Goal: Transaction & Acquisition: Purchase product/service

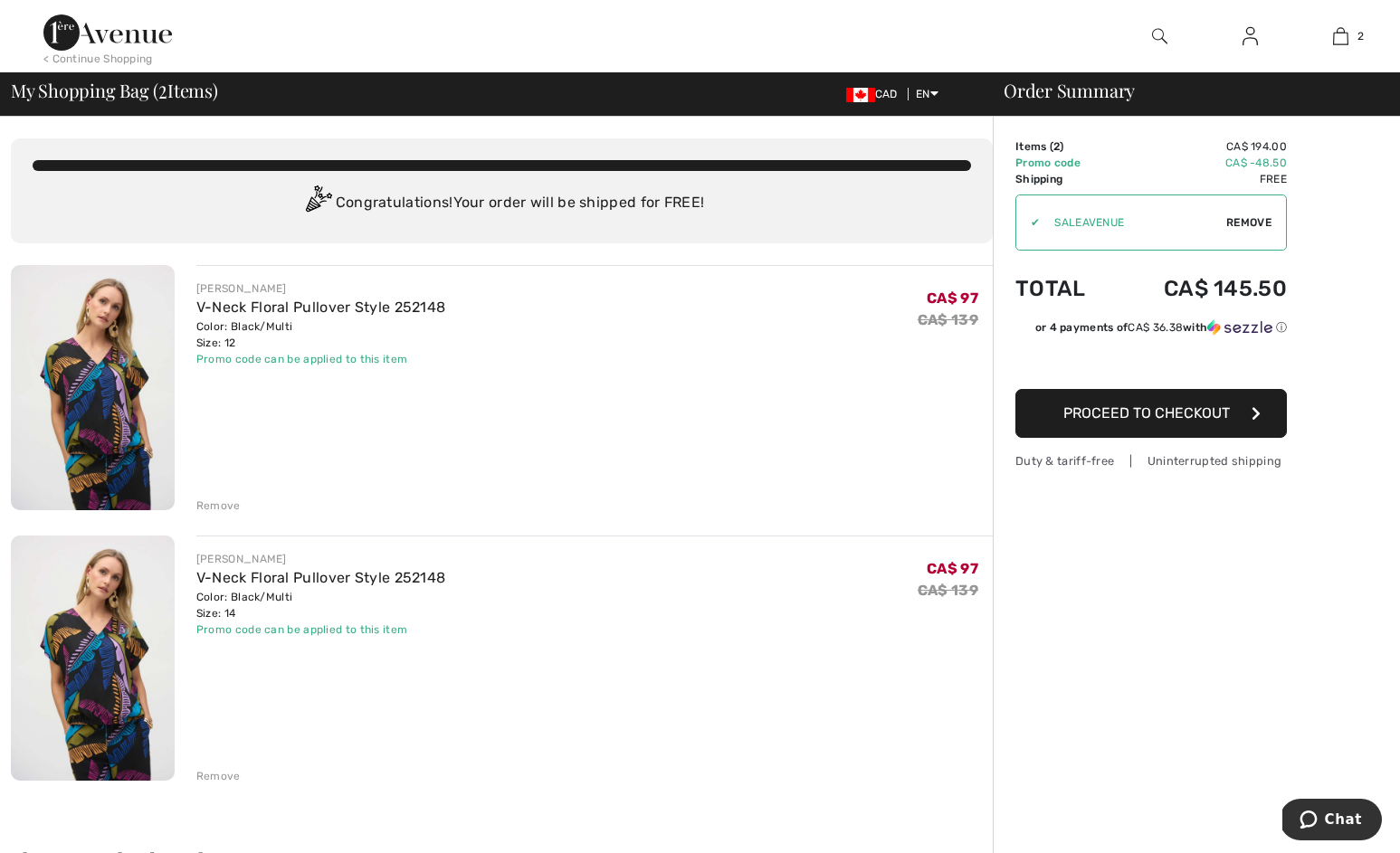
click at [1251, 37] on img at bounding box center [1250, 37] width 16 height 22
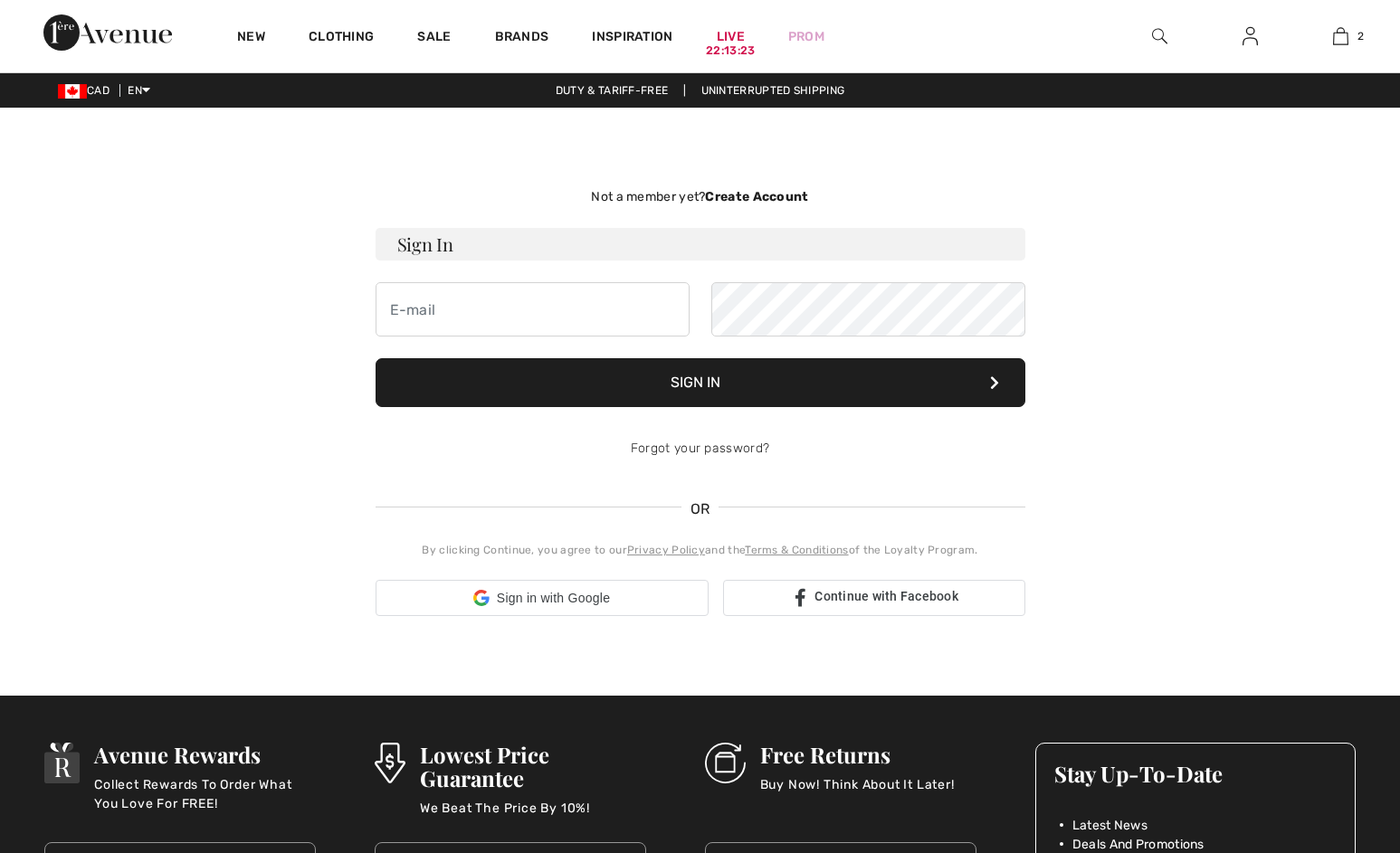
checkbox input "true"
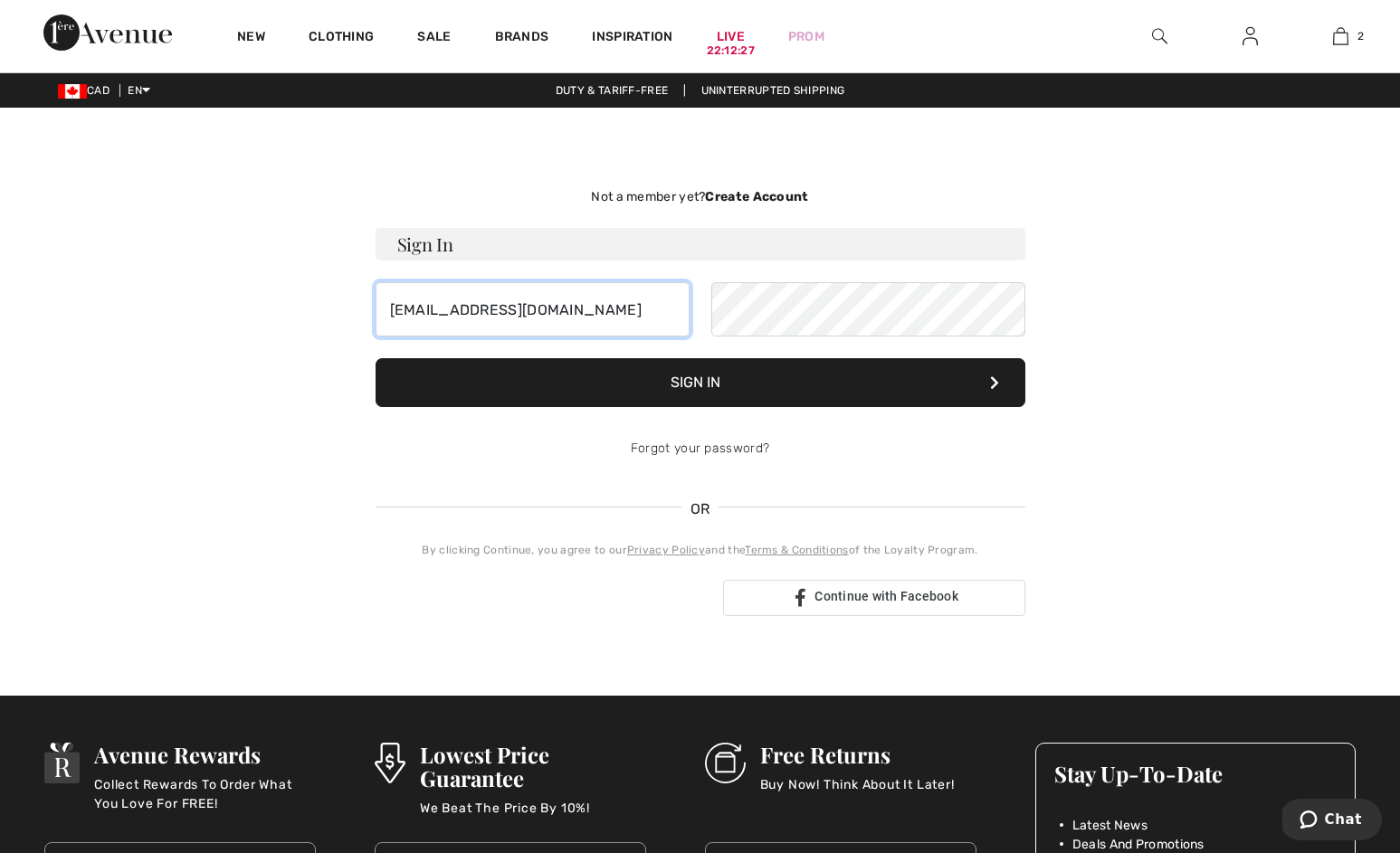
type input "[EMAIL_ADDRESS][DOMAIN_NAME]"
click at [638, 389] on button "Sign In" at bounding box center [700, 382] width 650 height 49
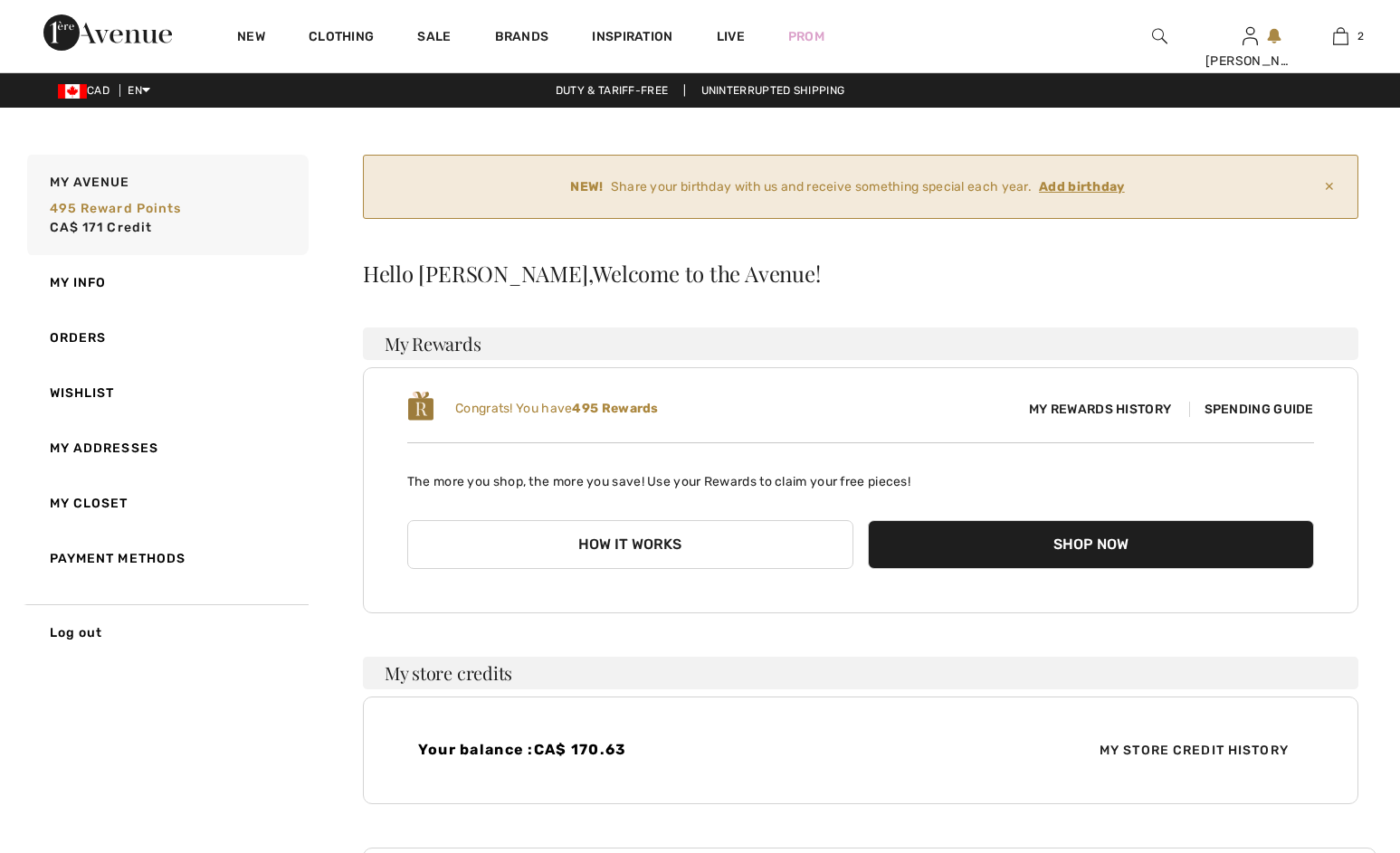
checkbox input "true"
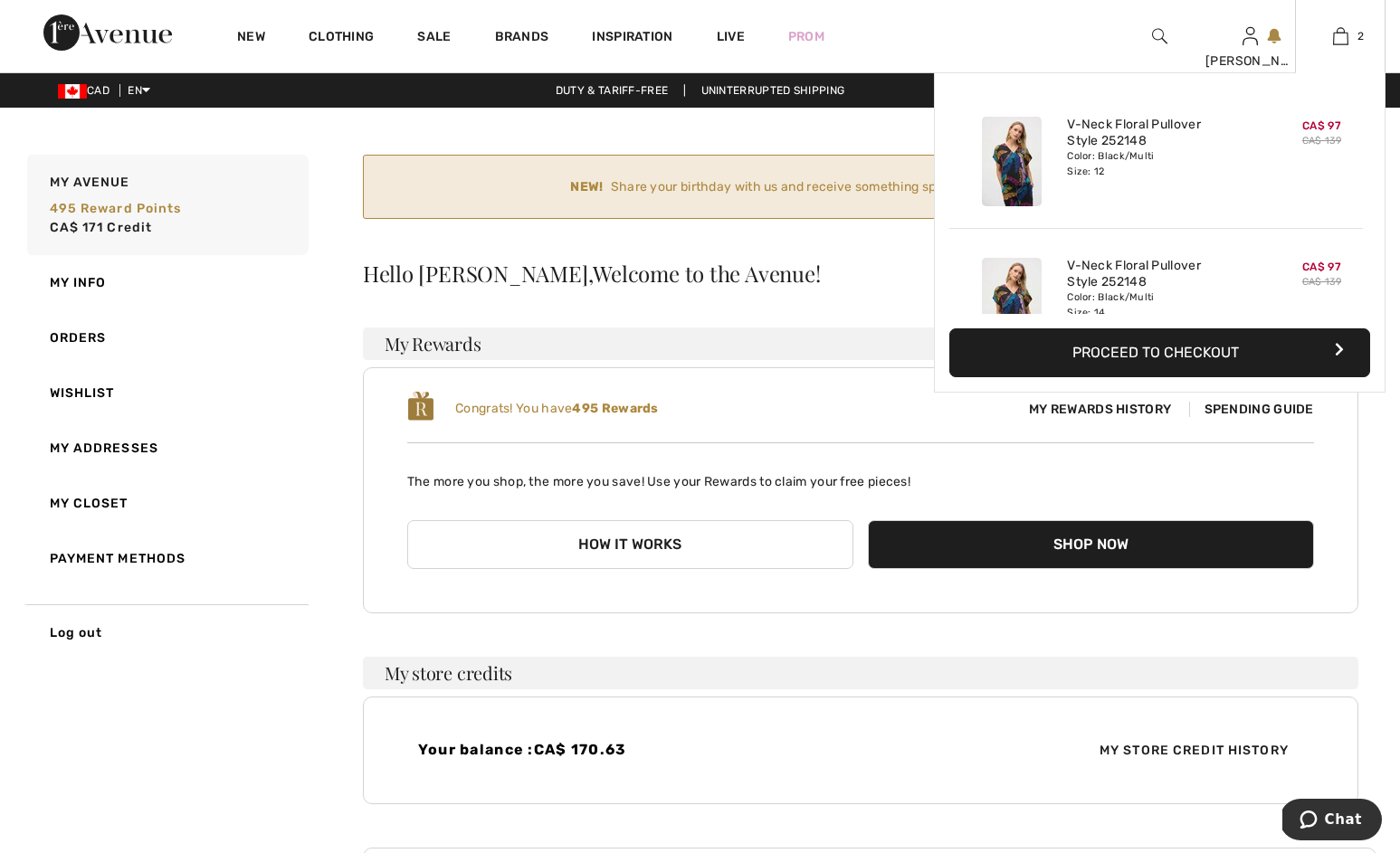
click at [1163, 354] on button "Proceed to Checkout" at bounding box center [1160, 352] width 421 height 49
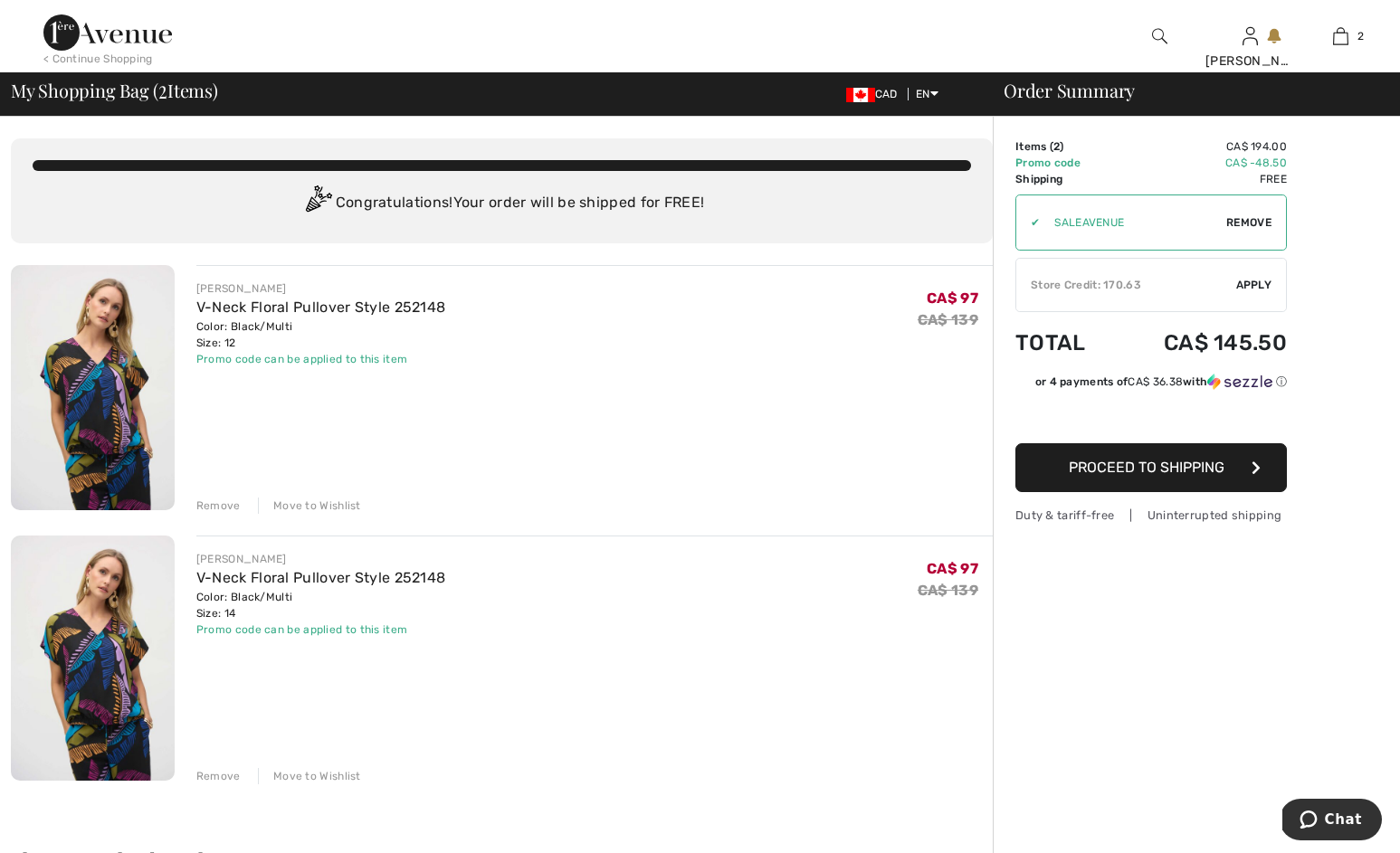
click at [1256, 290] on span "Apply" at bounding box center [1254, 285] width 36 height 17
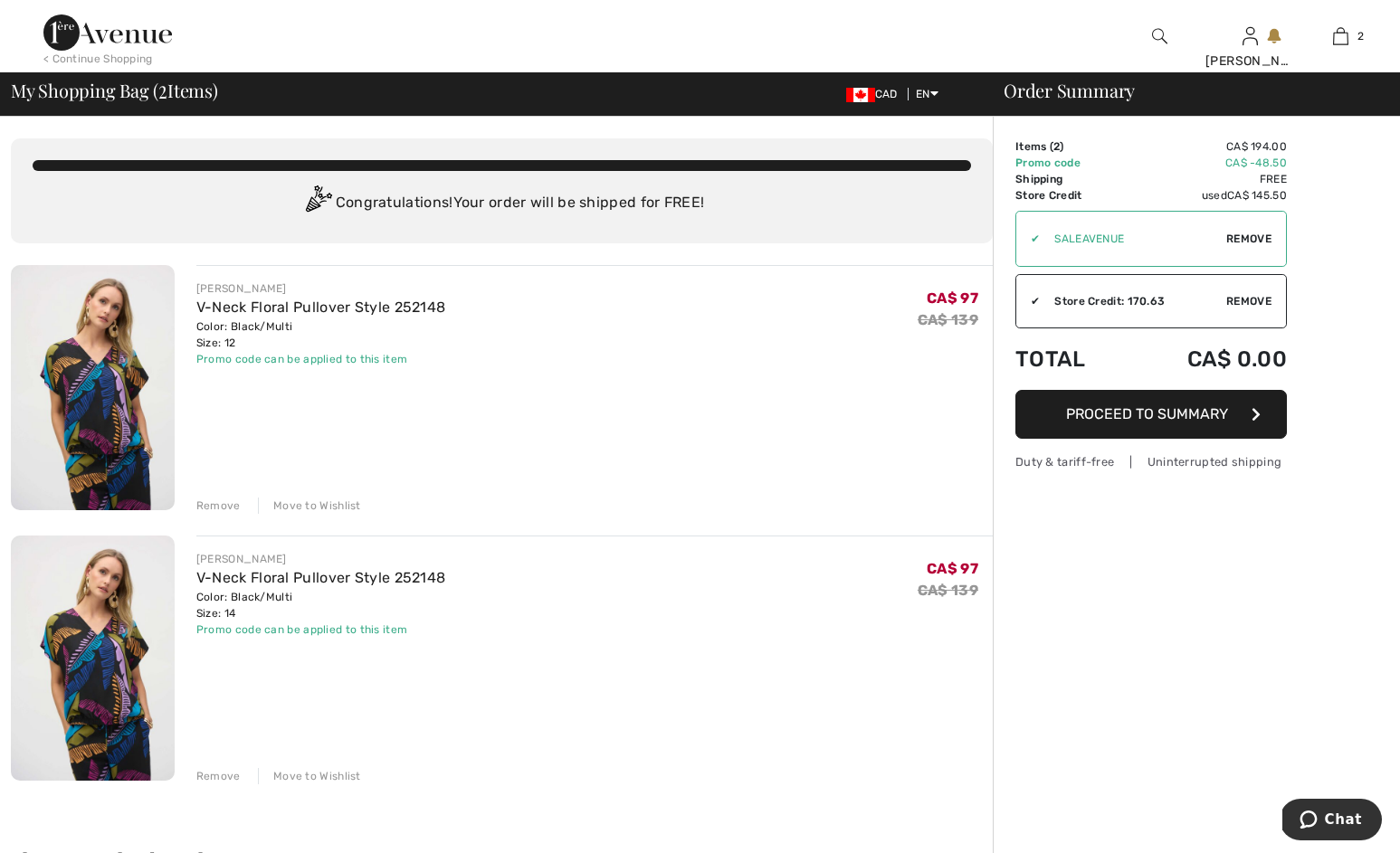
click at [1130, 417] on span "Proceed to Summary" at bounding box center [1147, 414] width 162 height 17
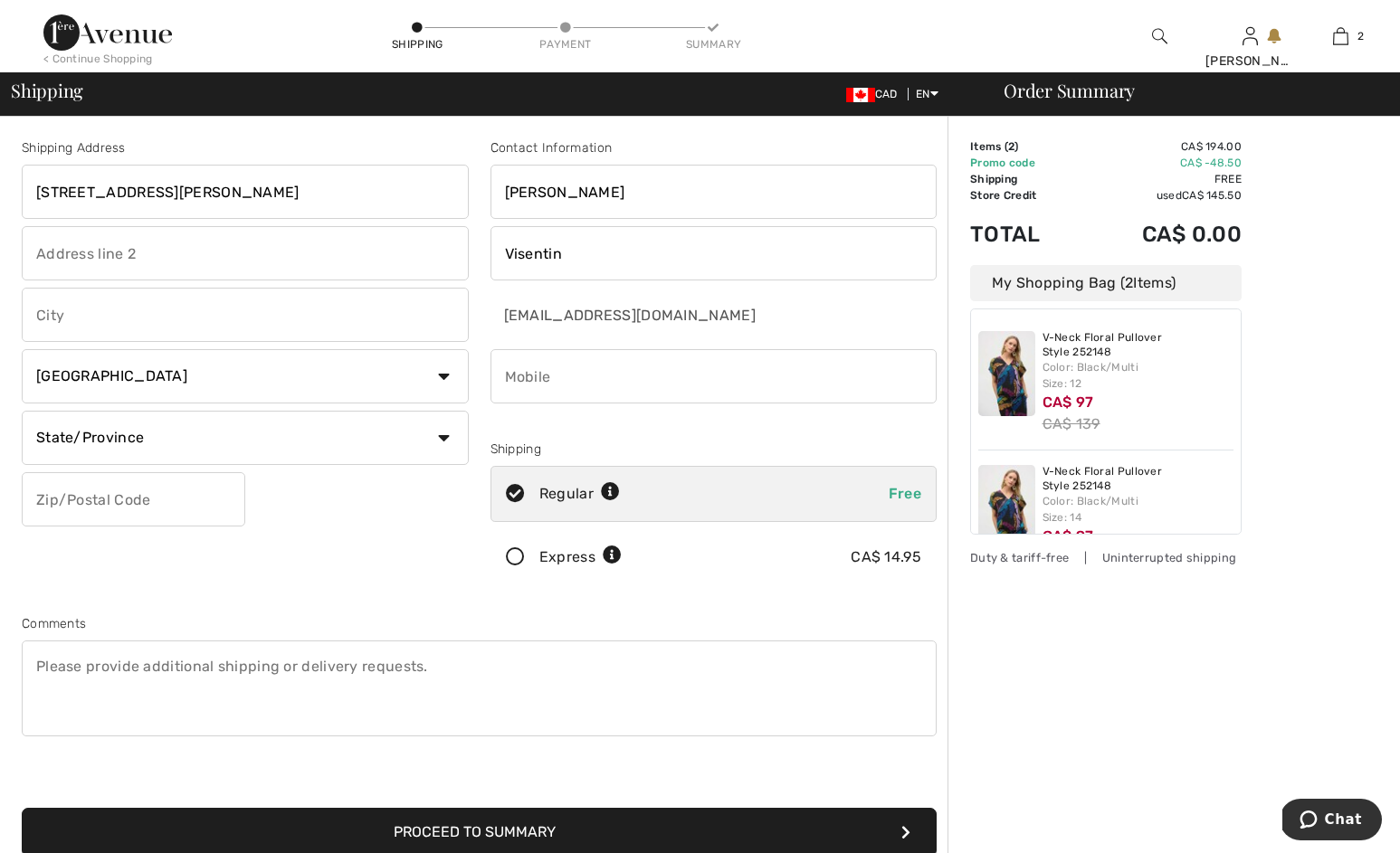
type input "[STREET_ADDRESS][PERSON_NAME]"
type input "St. Catharines"
select select "ON"
type input "unit 3"
type input "L2N0A9"
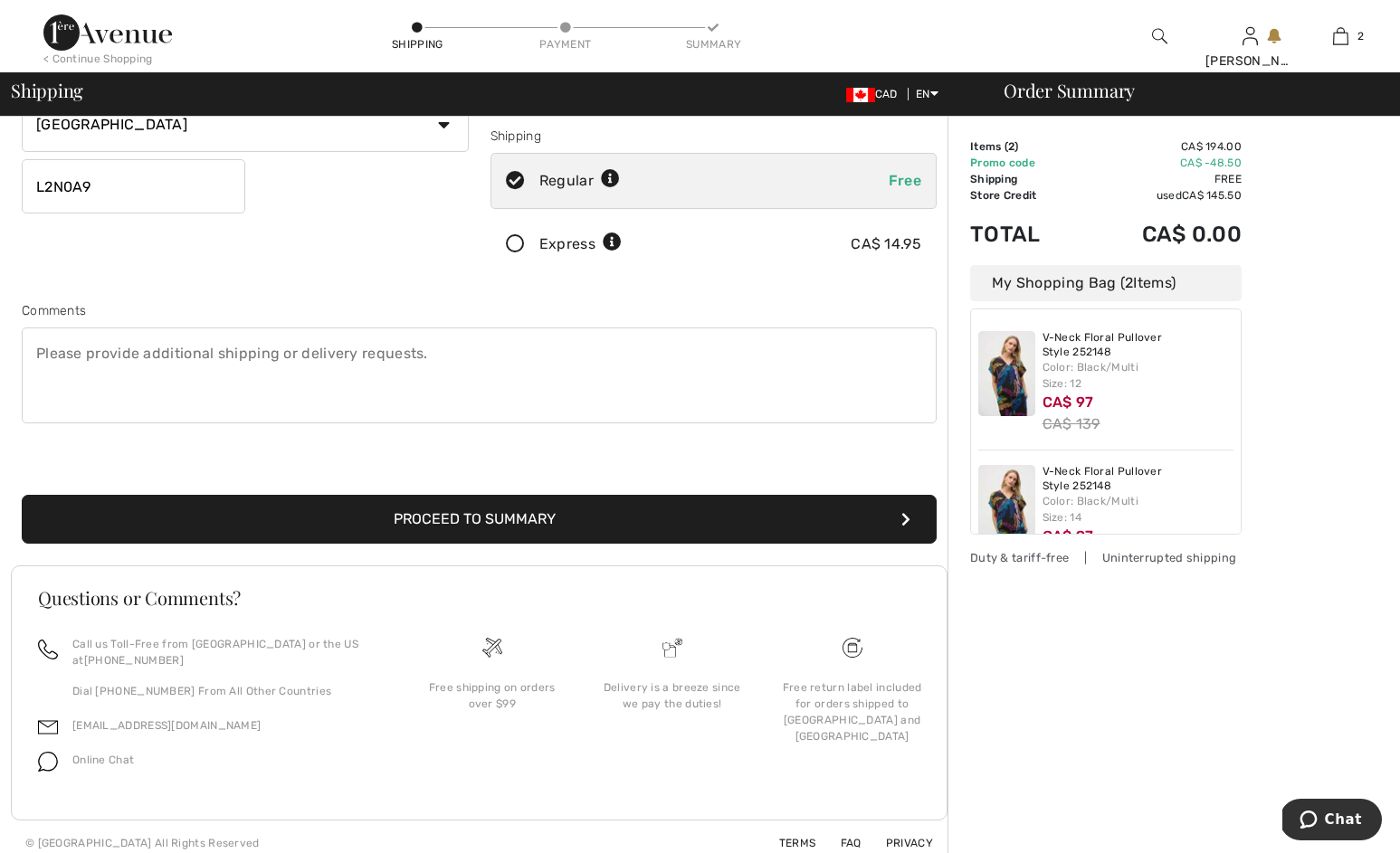
scroll to position [315, 0]
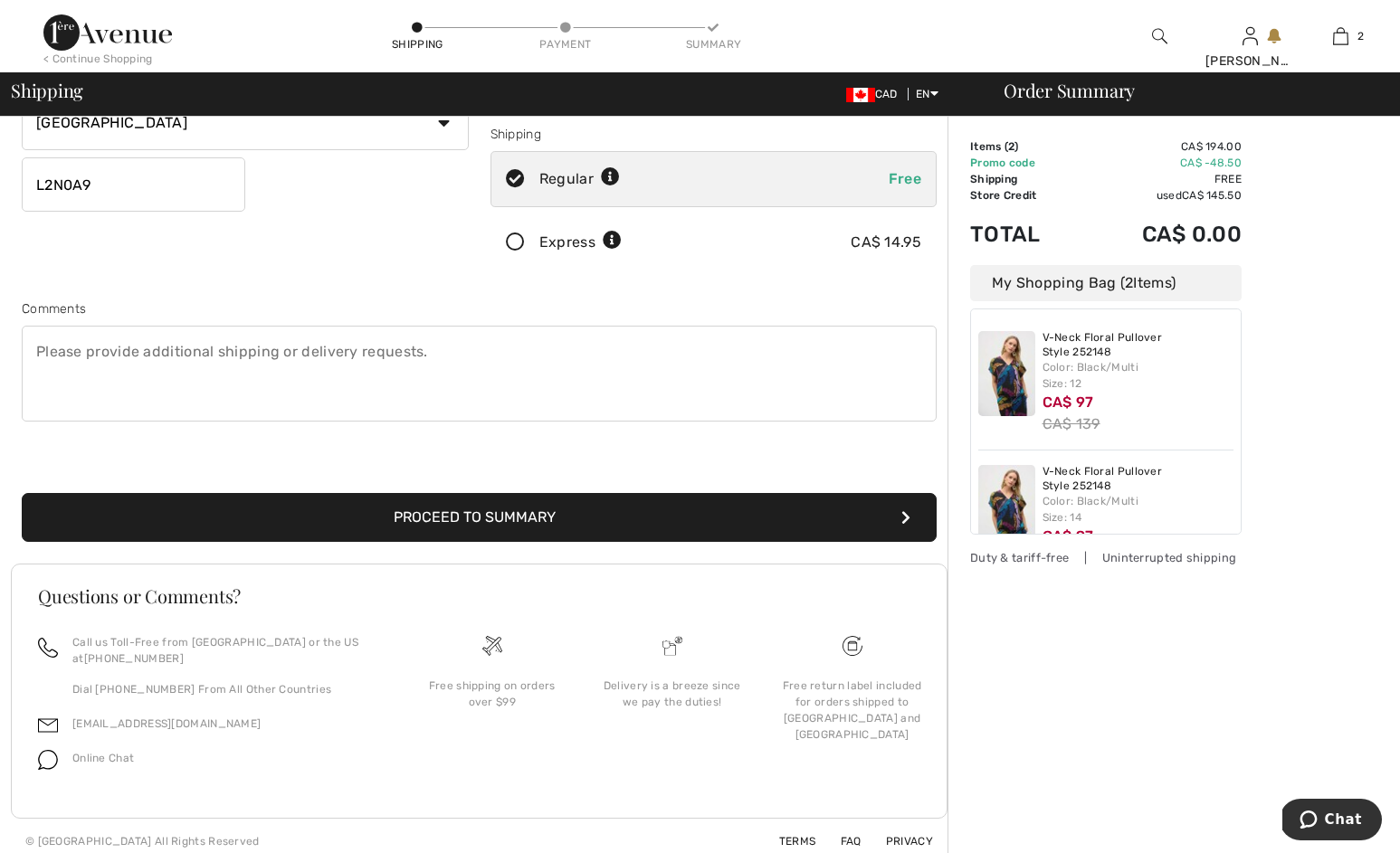
type input "9059333826"
click at [568, 522] on button "Proceed to Summary" at bounding box center [479, 517] width 915 height 49
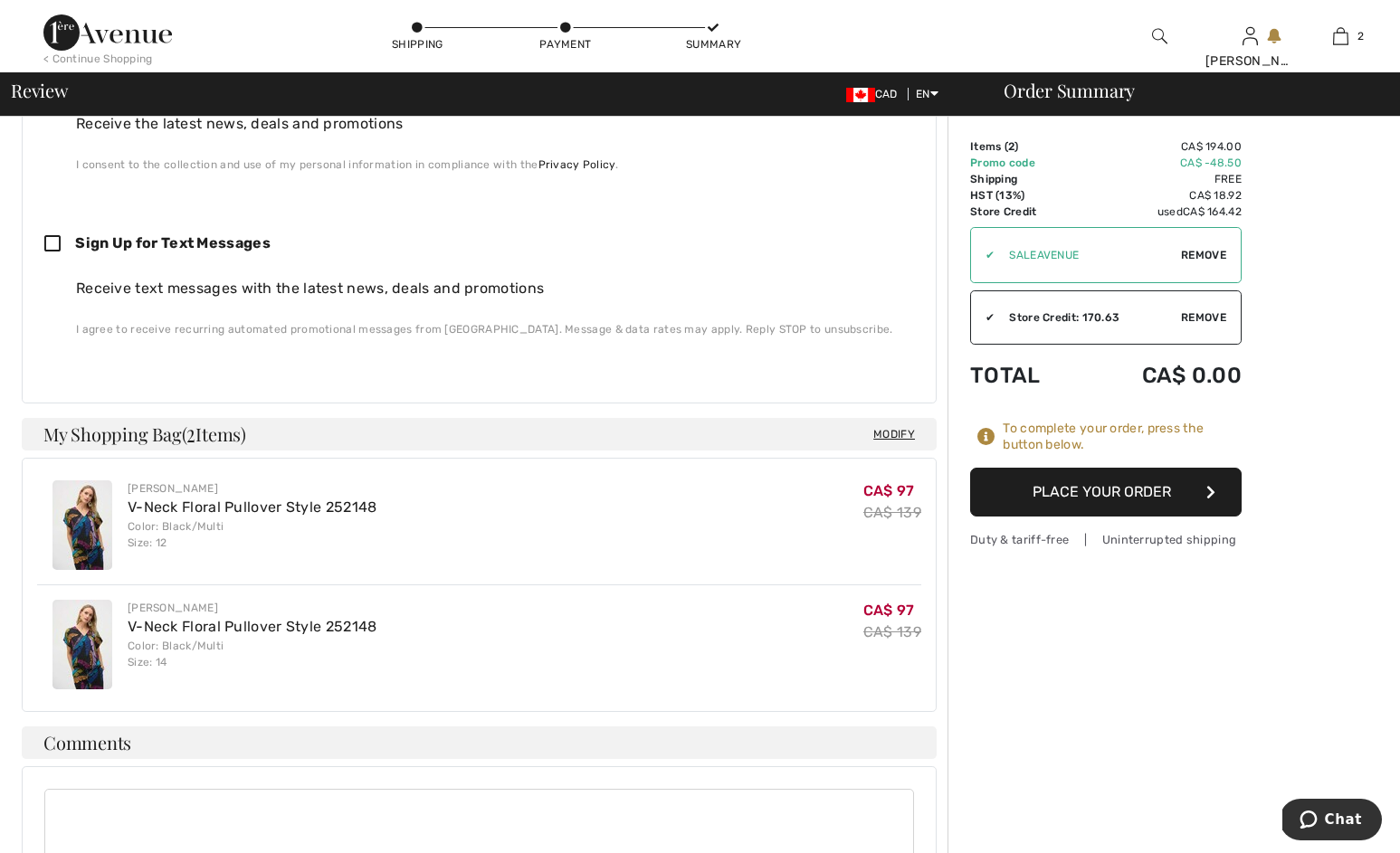
scroll to position [589, 0]
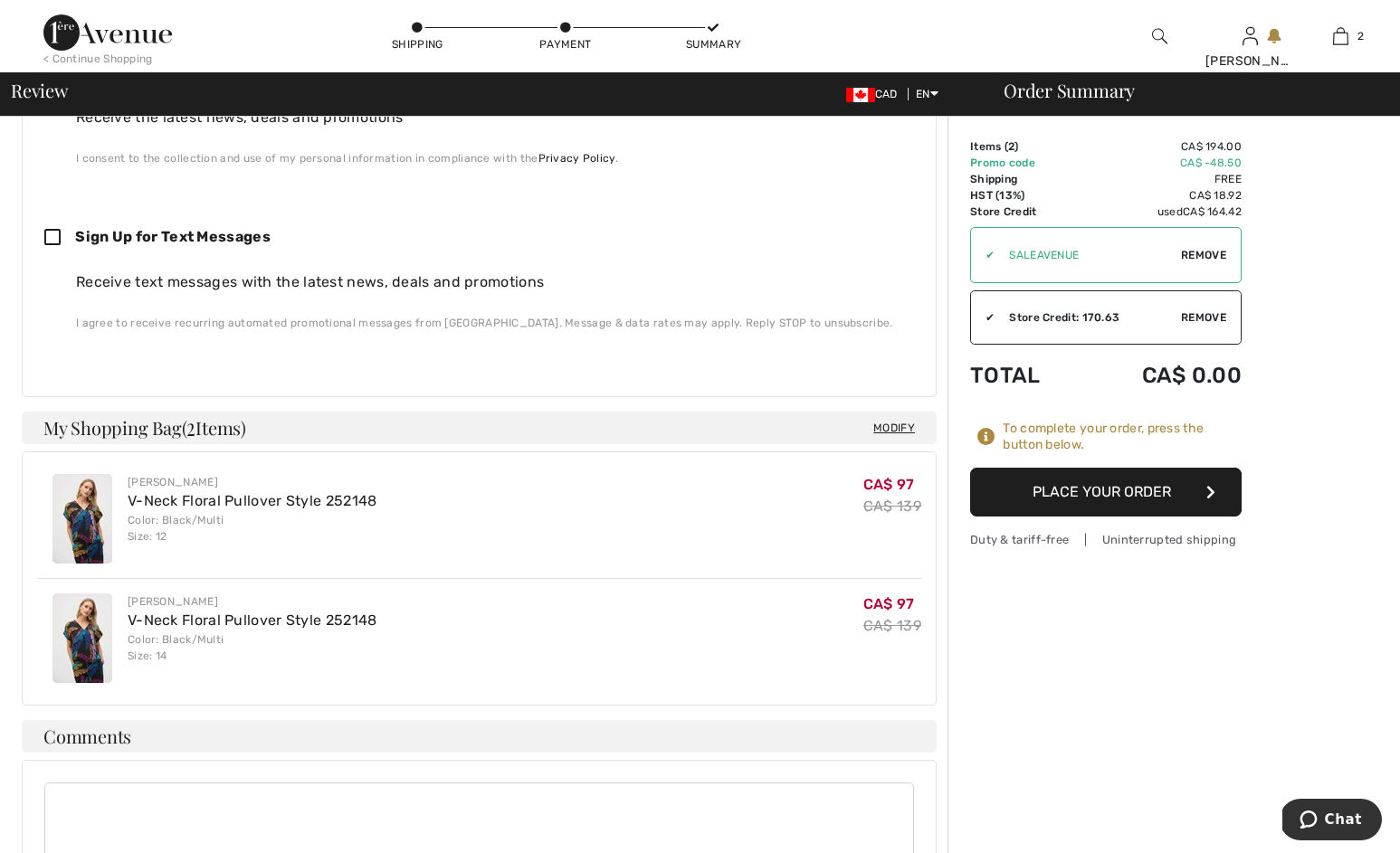
click at [1107, 491] on button "Place Your Order" at bounding box center [1106, 492] width 272 height 49
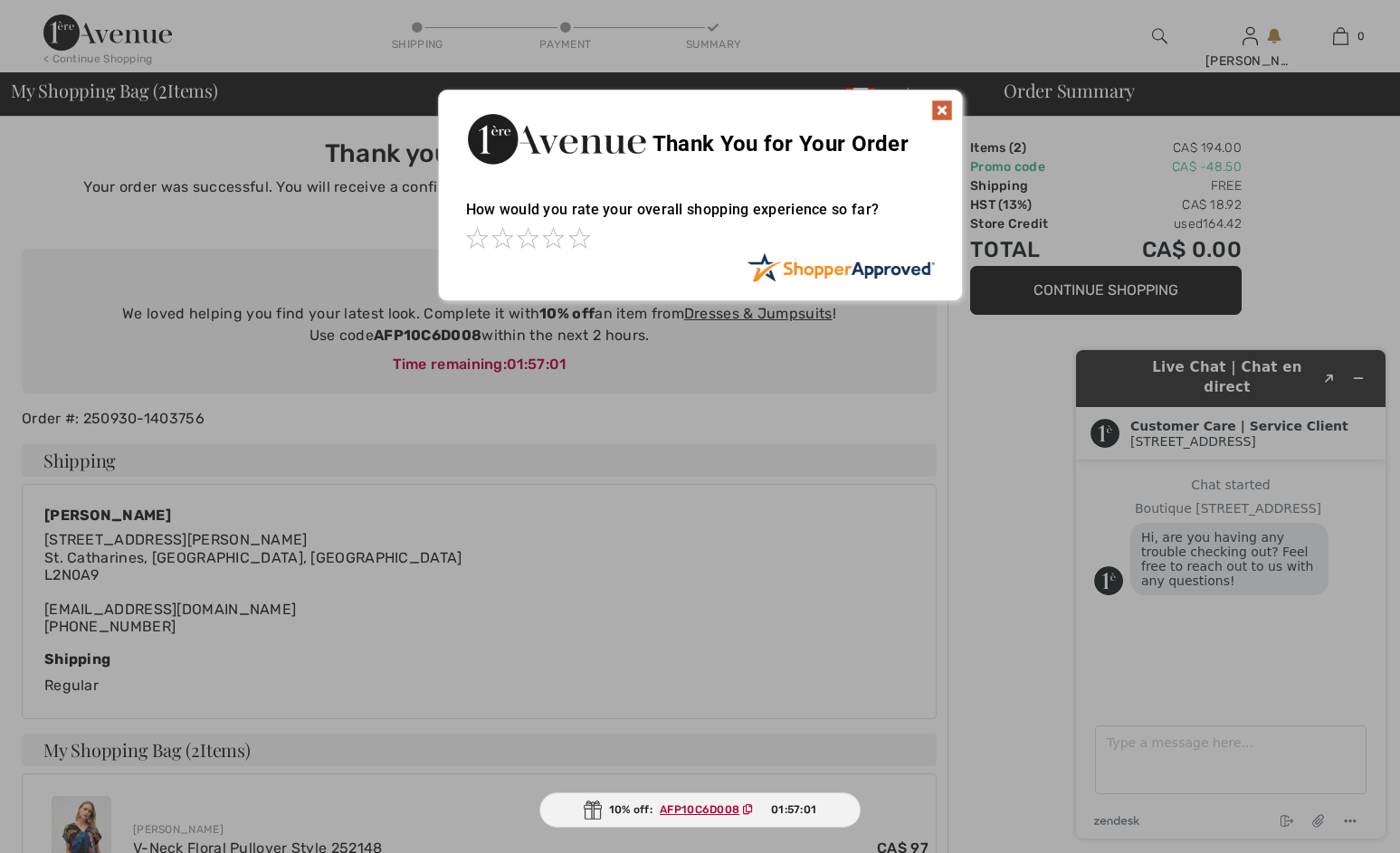
click at [941, 111] on img at bounding box center [942, 111] width 22 height 22
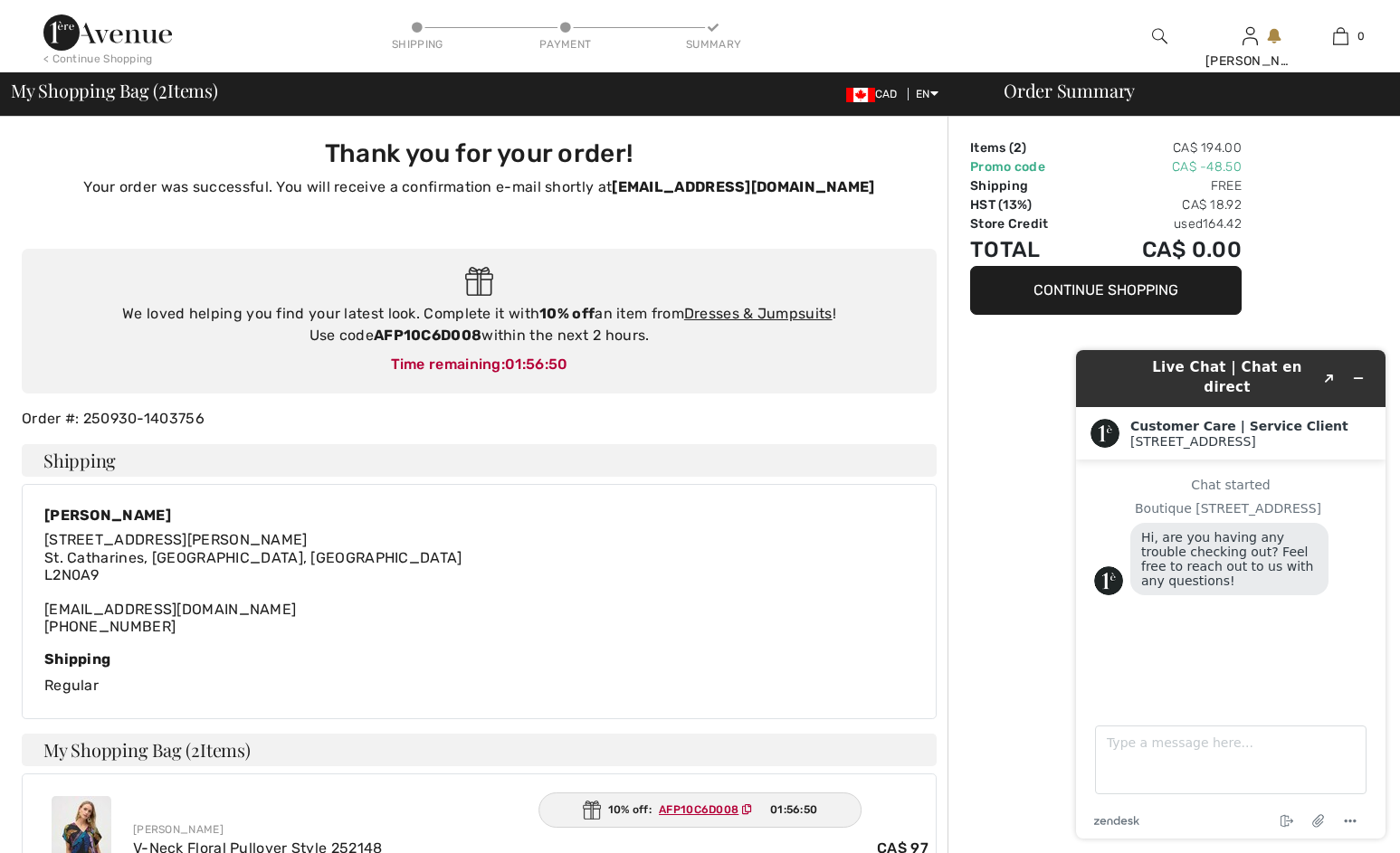
click at [1158, 39] on img at bounding box center [1160, 37] width 16 height 22
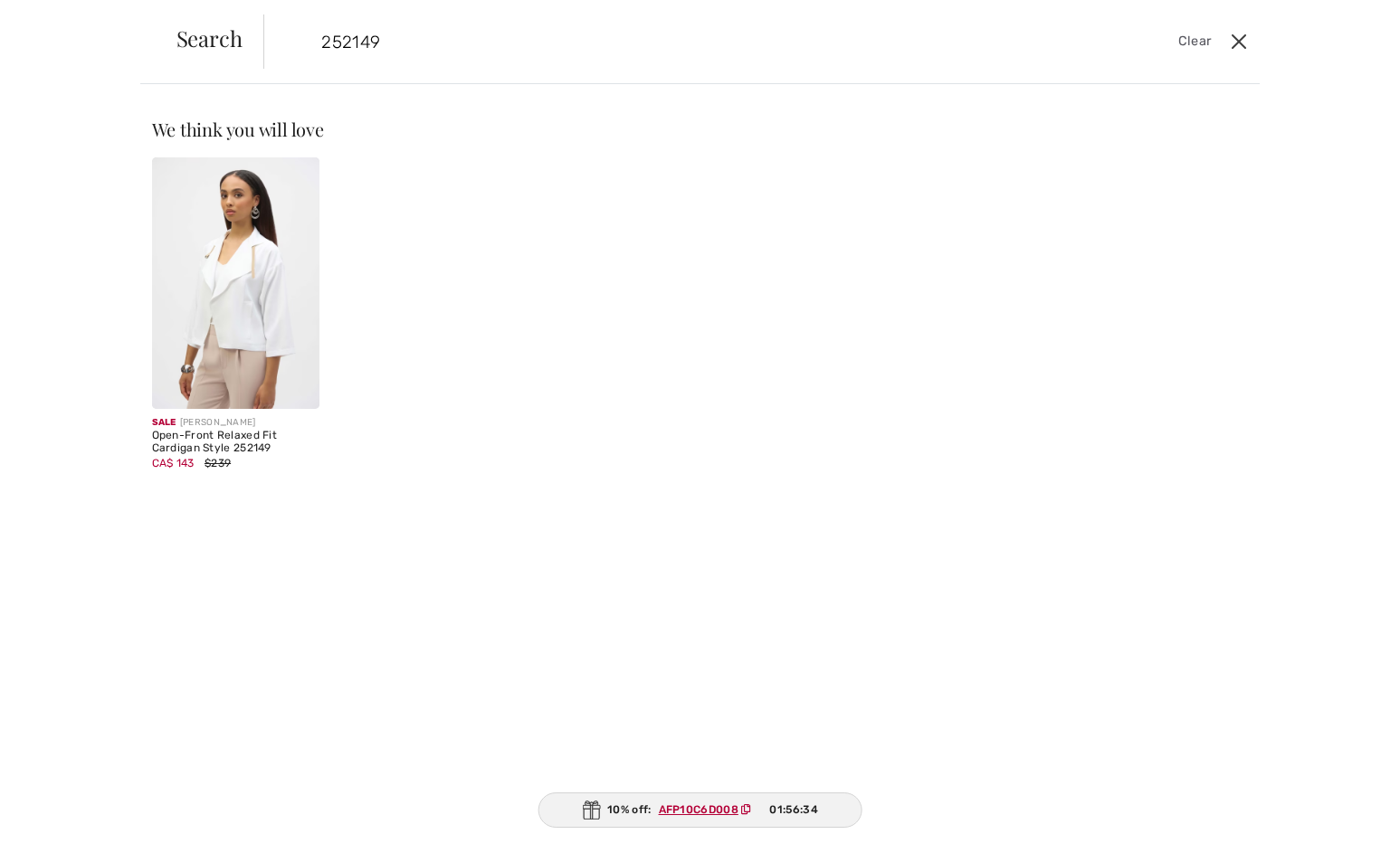
type input "252149"
click at [1239, 40] on button "Close" at bounding box center [1239, 42] width 28 height 29
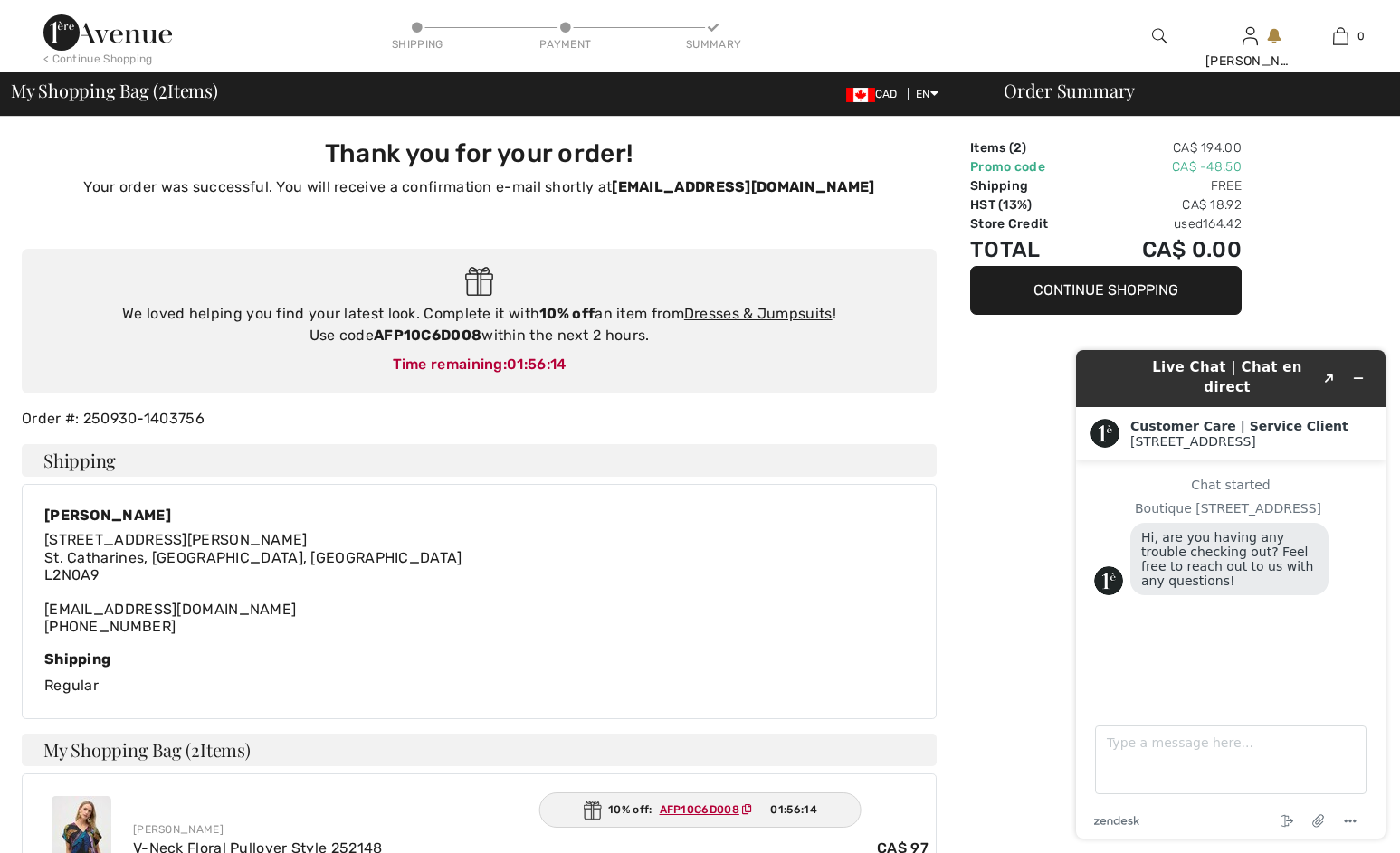
click at [1036, 288] on button "Continue Shopping" at bounding box center [1106, 290] width 272 height 49
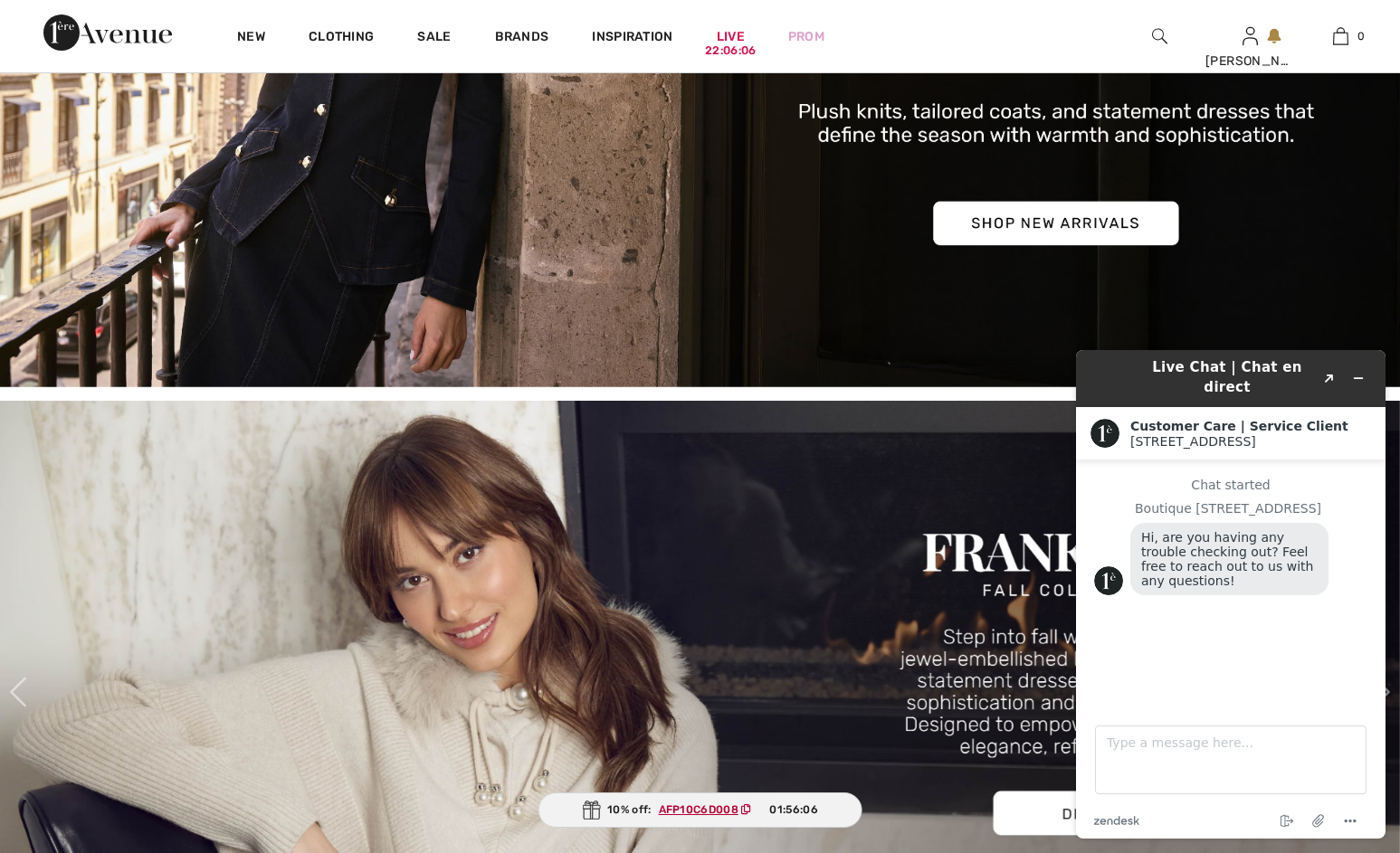
scroll to position [479, 0]
click at [1360, 371] on icon "Minimize widget" at bounding box center [1359, 378] width 13 height 13
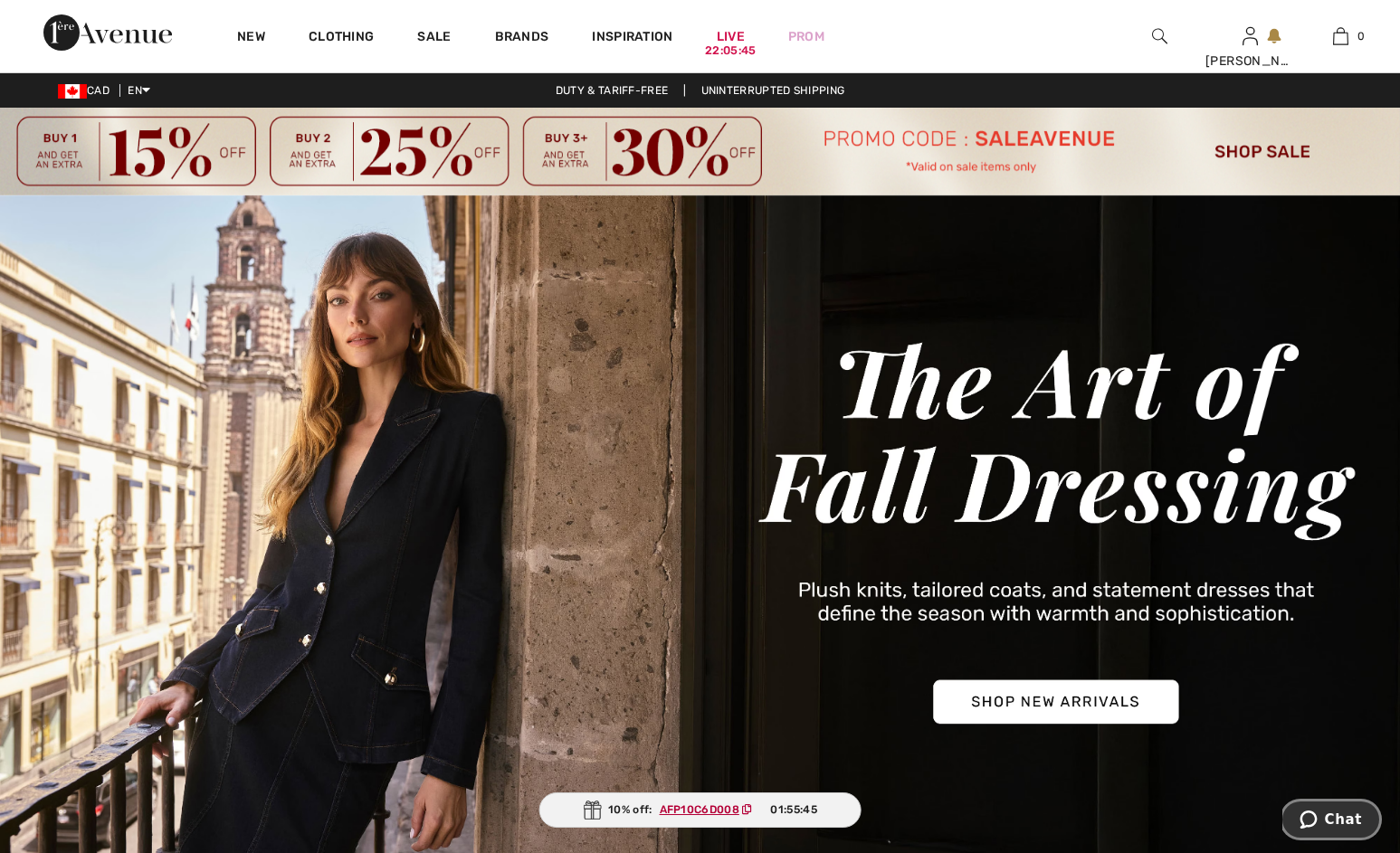
scroll to position [0, 0]
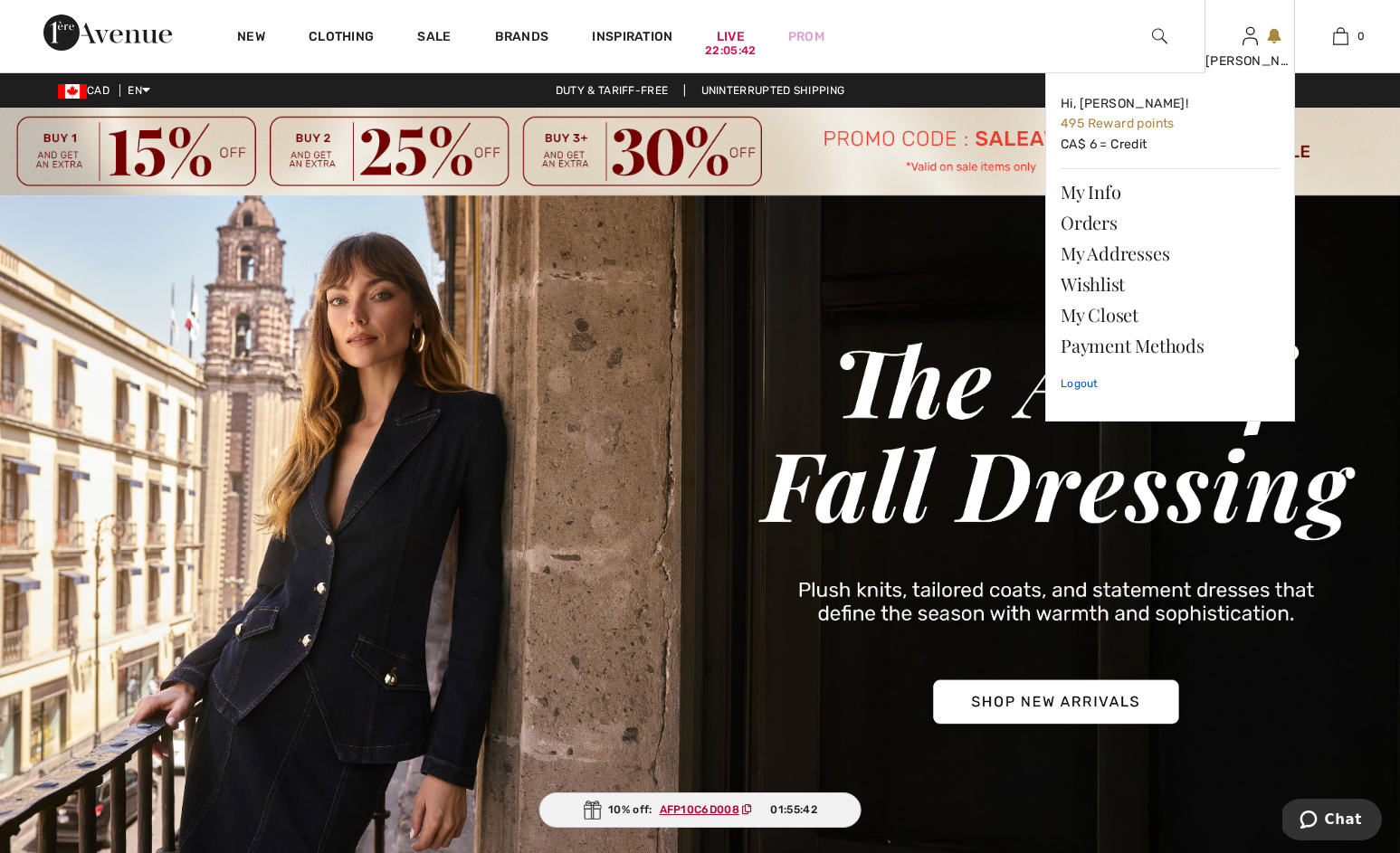
click at [1084, 382] on link "Logout" at bounding box center [1170, 383] width 219 height 45
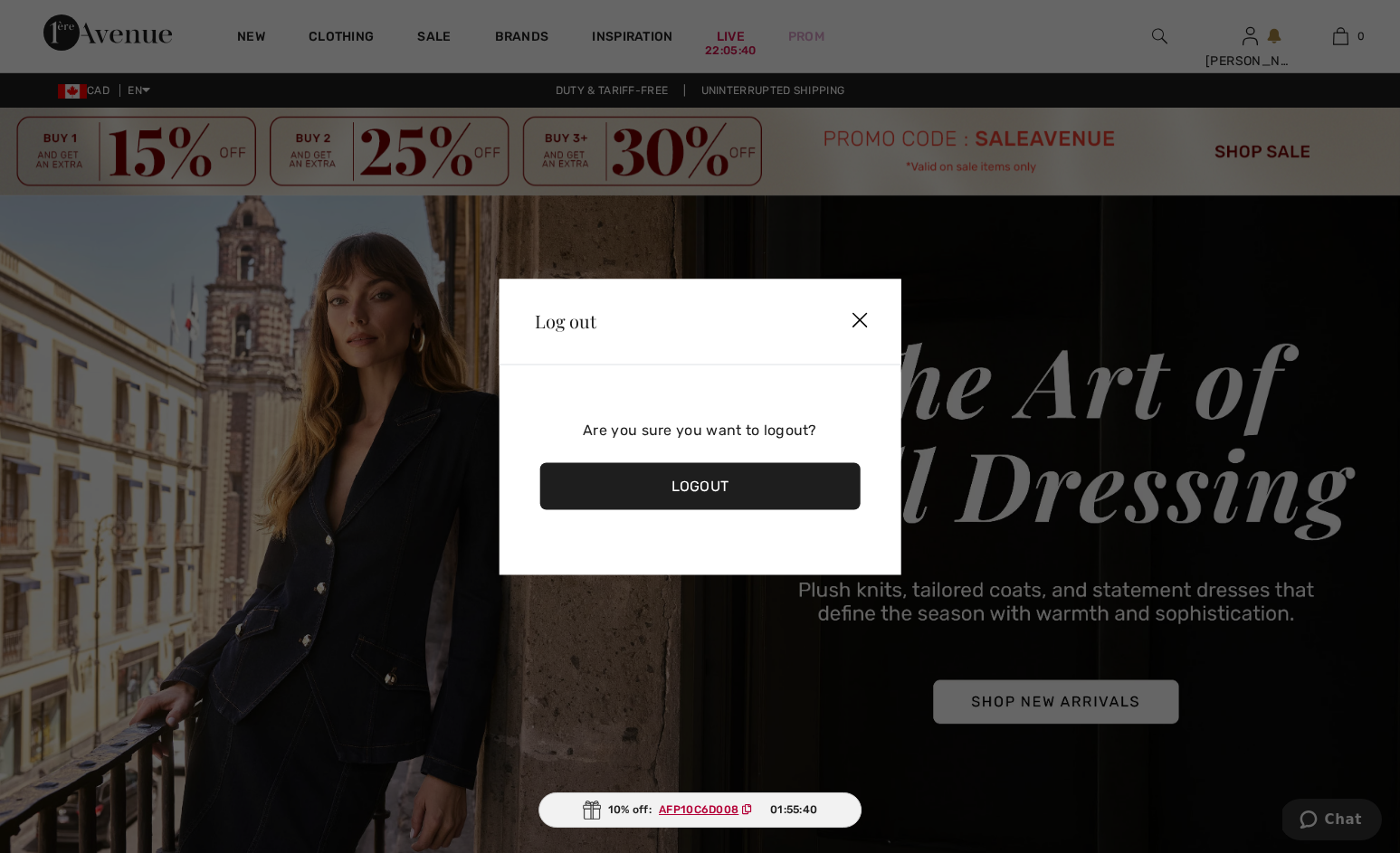
click at [748, 488] on div "Logout" at bounding box center [700, 485] width 321 height 47
